Goal: Book appointment/travel/reservation

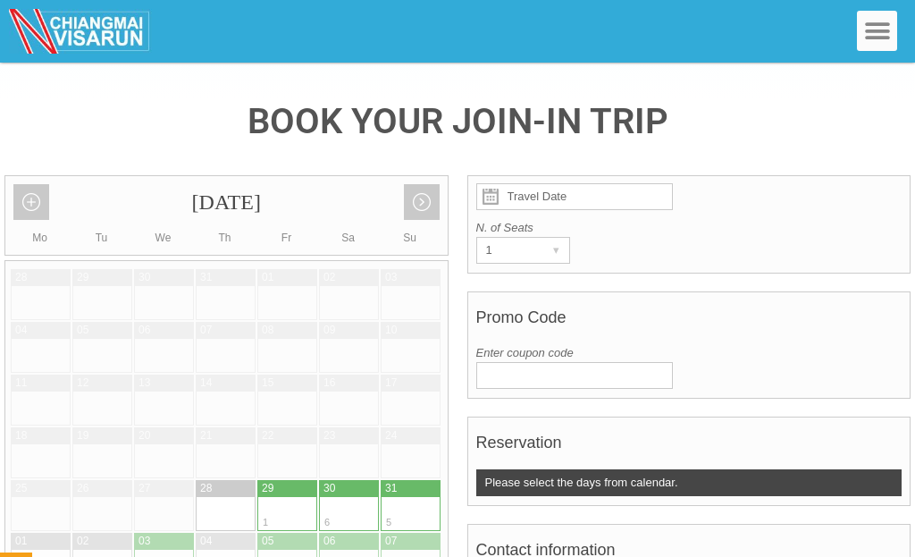
scroll to position [274, 0]
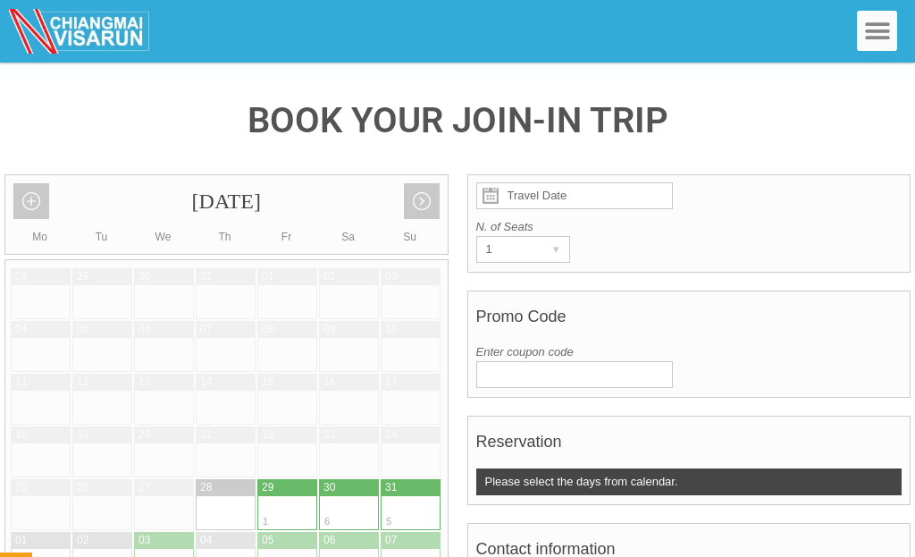
click at [425, 183] on link "Next month" at bounding box center [422, 201] width 36 height 36
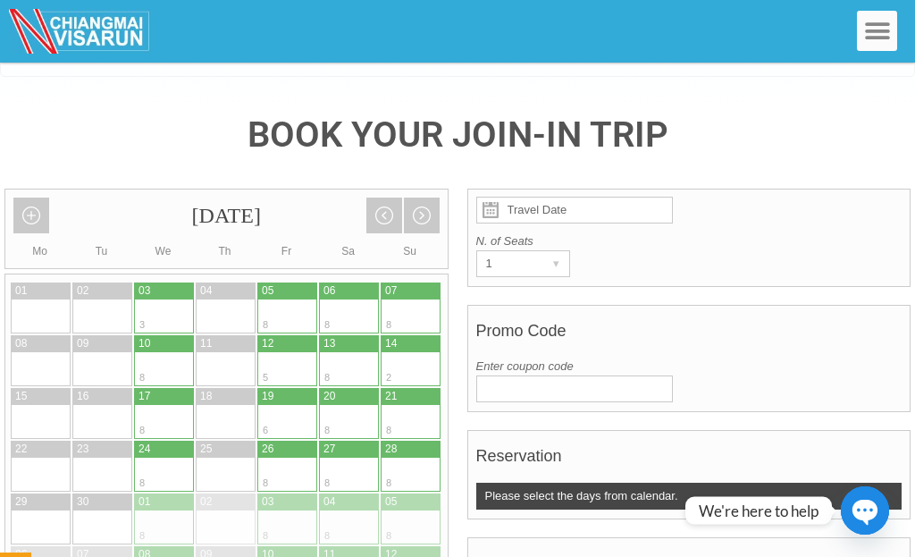
scroll to position [258, 0]
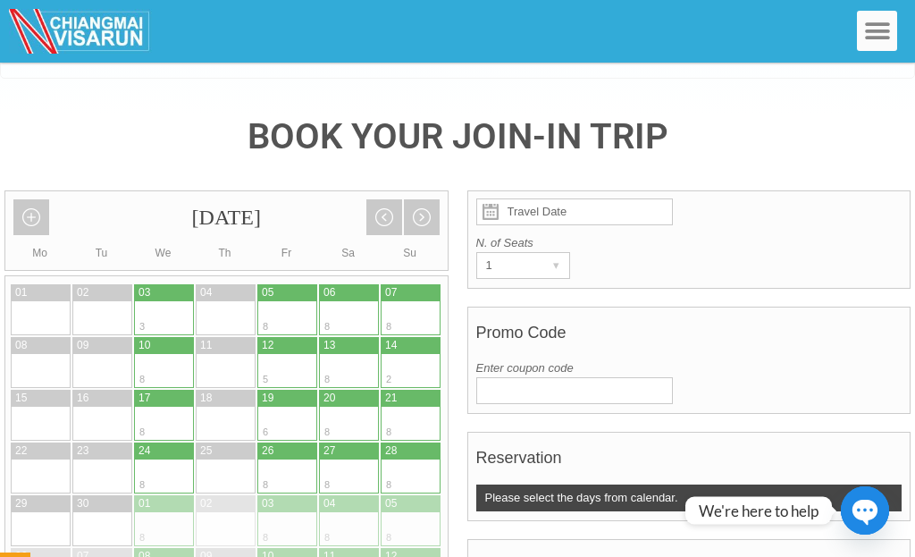
click at [293, 354] on div at bounding box center [303, 371] width 30 height 34
type input "[DATE]"
radio input "true"
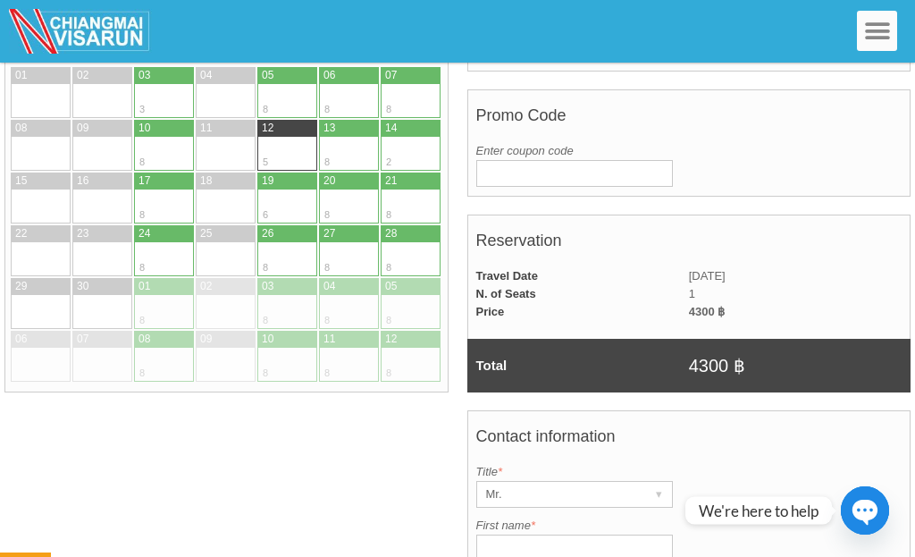
scroll to position [476, 0]
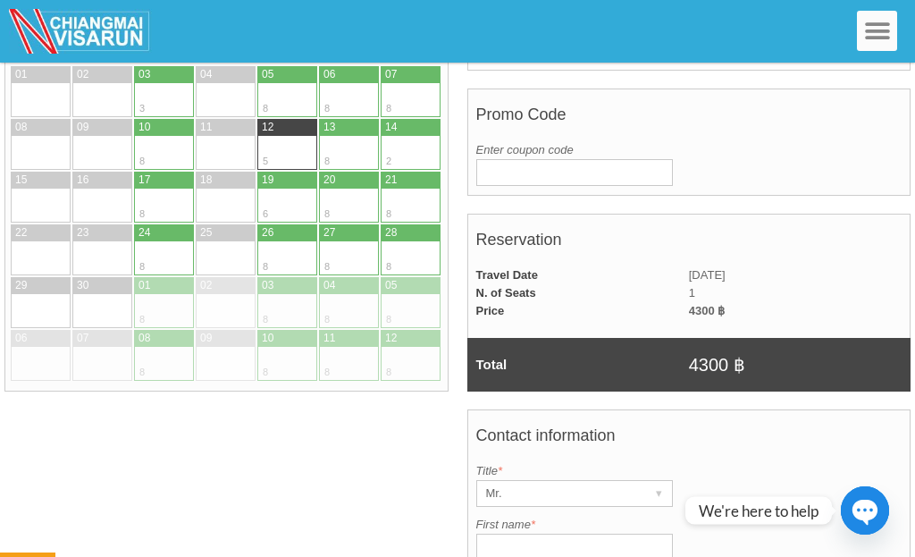
click at [509, 481] on div "Mr." at bounding box center [557, 493] width 161 height 25
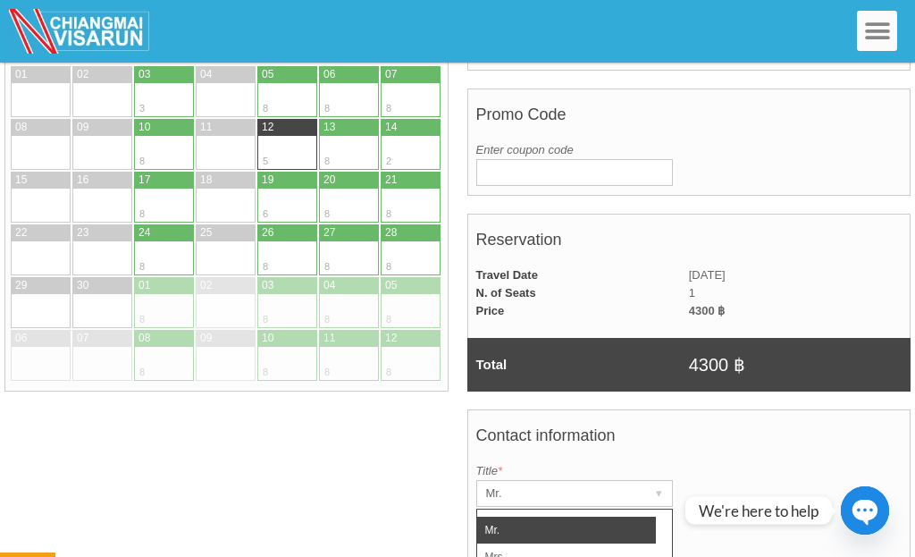
click at [517, 543] on li "Mrs." at bounding box center [566, 556] width 179 height 27
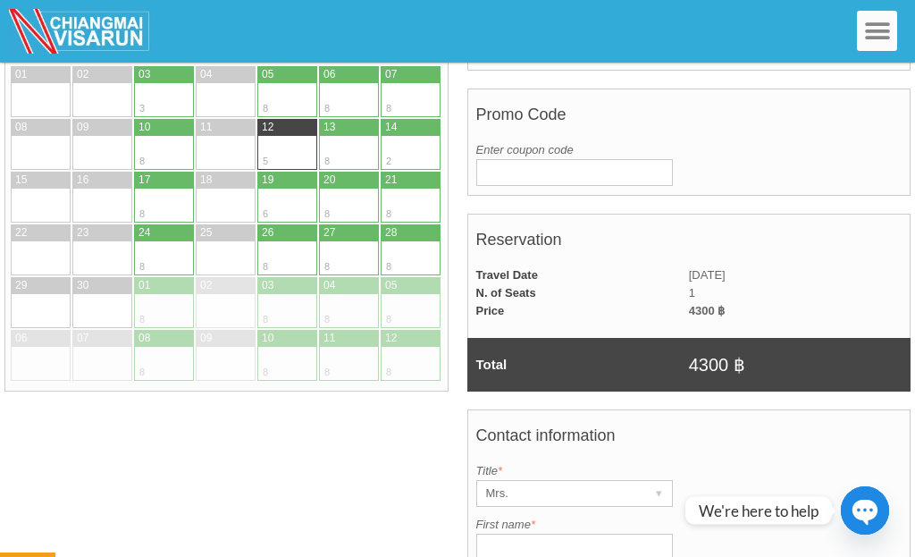
click at [502, 534] on input "First name *" at bounding box center [574, 547] width 197 height 27
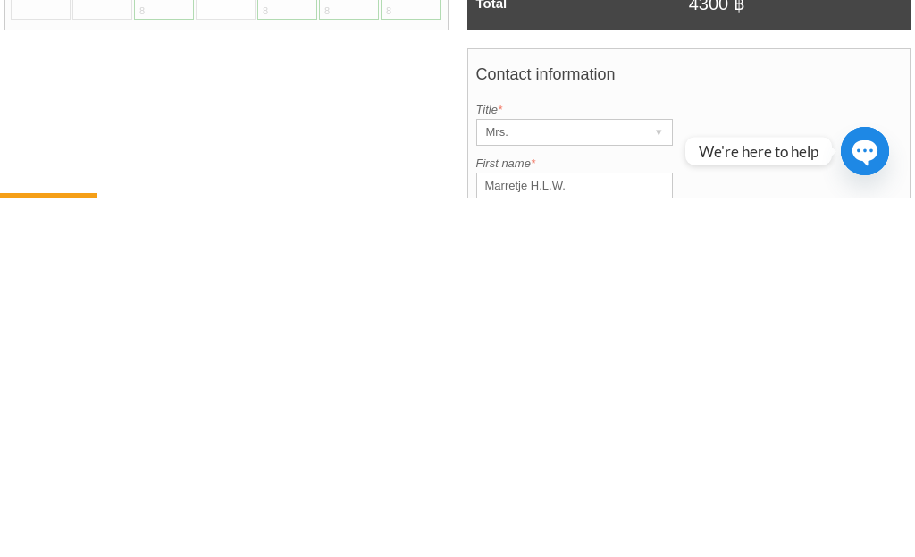
type input "Marretje H.L.W."
type input "Meuleman"
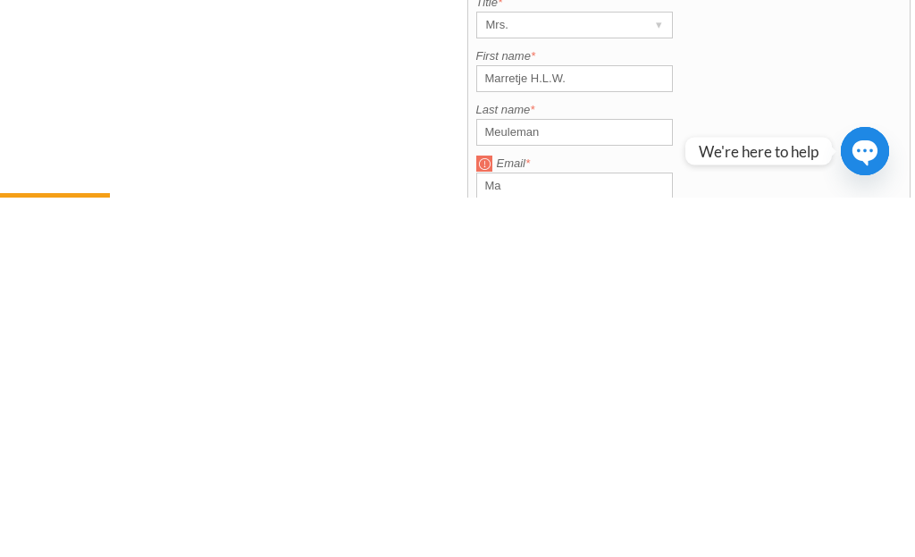
type input "M"
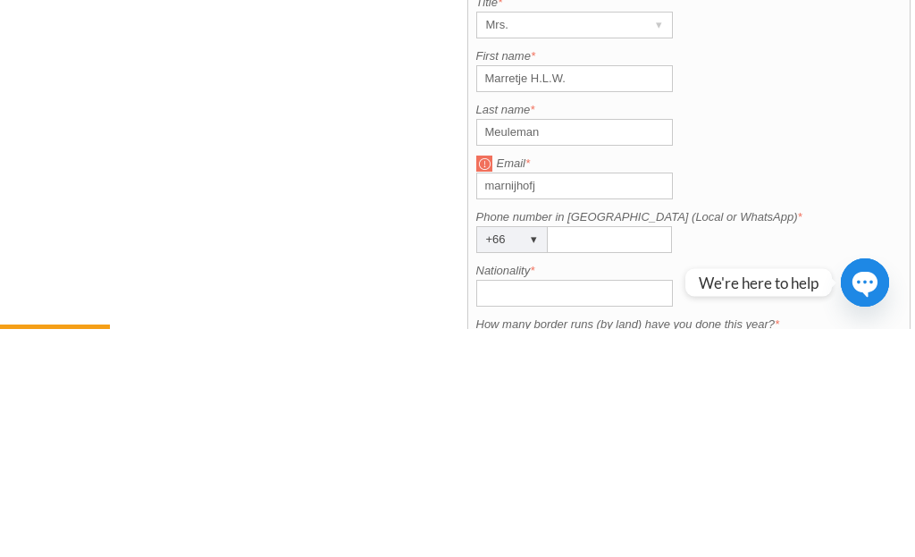
click at [585, 400] on input "marnijhofj" at bounding box center [574, 413] width 197 height 27
type input "[EMAIL_ADDRESS][DOMAIN_NAME]"
click at [570, 454] on input "Phone number in [GEOGRAPHIC_DATA] (Local or WhatsApp) *" at bounding box center [610, 467] width 124 height 27
type input "810295107"
click at [509, 508] on input "Nationality *" at bounding box center [574, 521] width 197 height 27
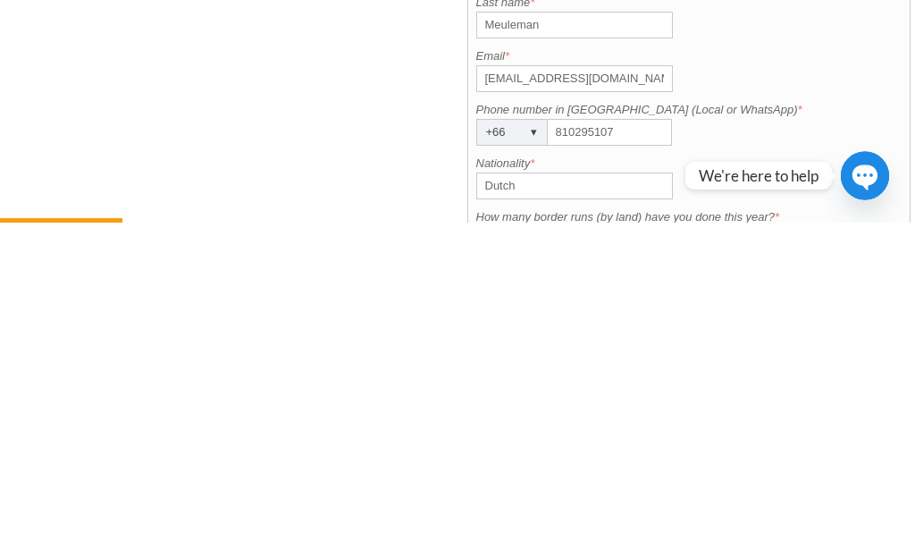
type input "Dutch"
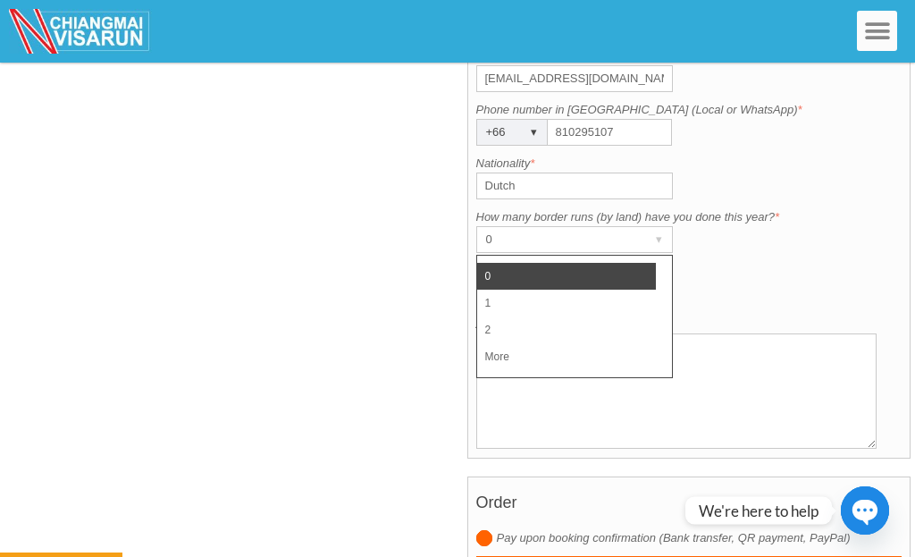
click at [511, 290] on li "1" at bounding box center [566, 303] width 179 height 27
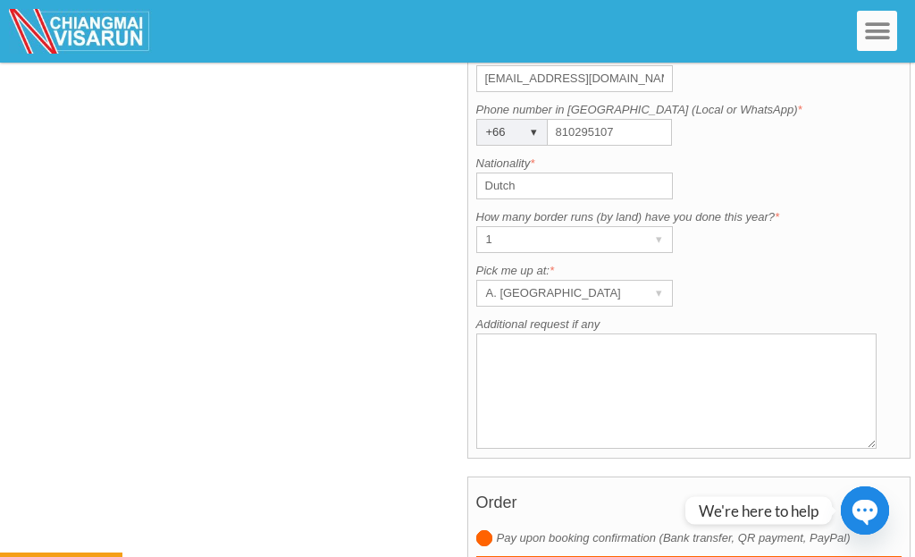
click at [655, 281] on div "▾" at bounding box center [659, 293] width 25 height 25
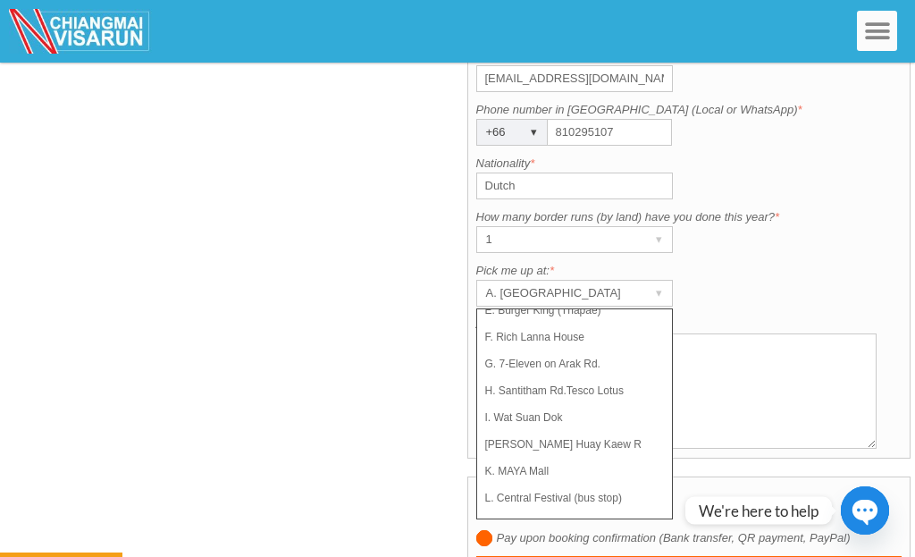
scroll to position [127, 0]
click at [561, 484] on li "L. Central Festival (bus stop)" at bounding box center [566, 497] width 179 height 27
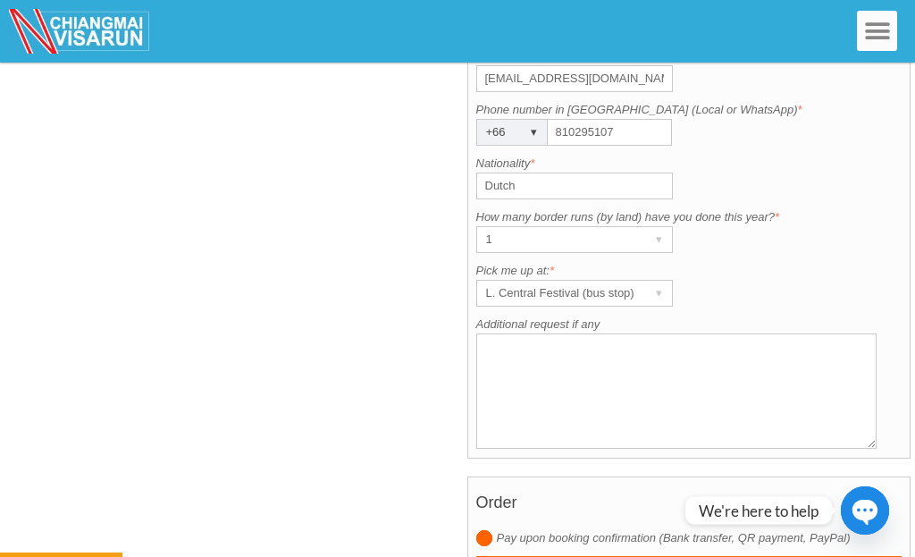
click at [528, 348] on textarea "Additional request if any" at bounding box center [676, 390] width 401 height 115
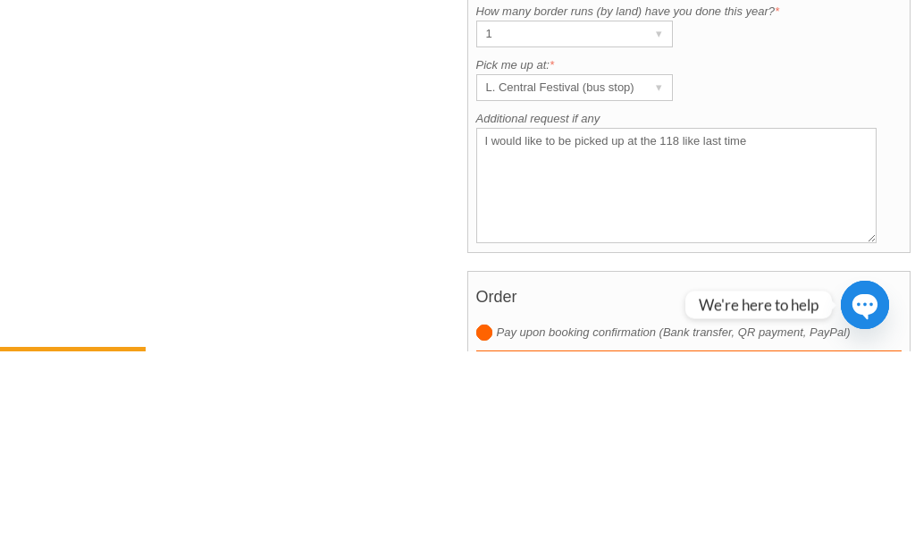
scroll to position [1258, 0]
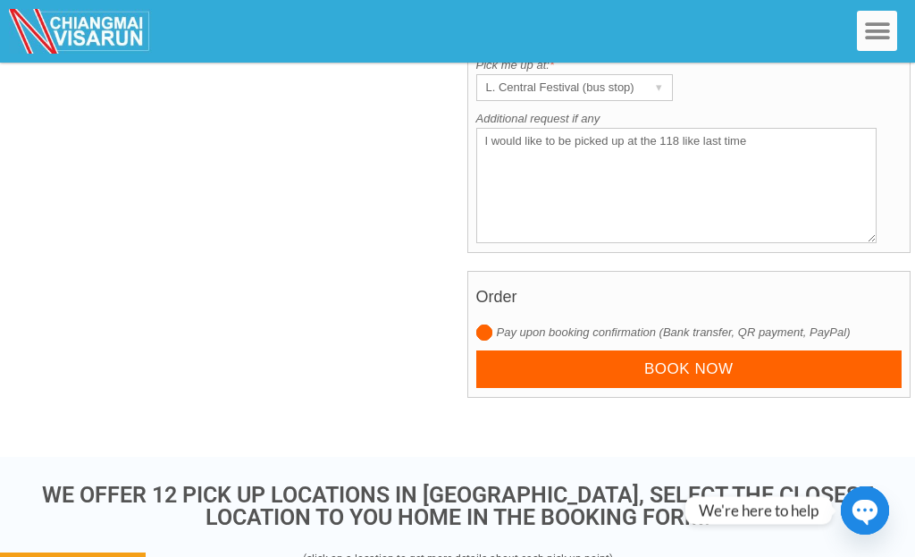
type textarea "I would like to be picked up at the 118 like last time"
click at [714, 350] on input "Book now" at bounding box center [689, 369] width 426 height 38
